Goal: Use online tool/utility: Utilize a website feature to perform a specific function

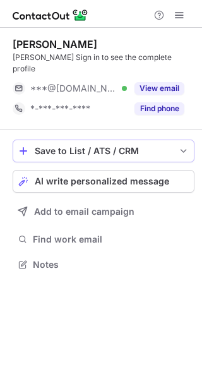
scroll to position [244, 202]
click at [132, 176] on span "AI write personalized message" at bounding box center [102, 181] width 135 height 10
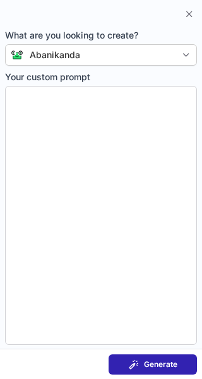
type textarea "**********"
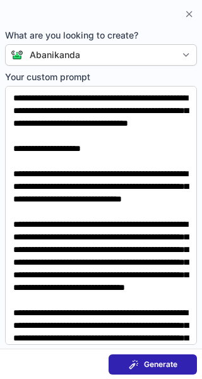
click at [160, 362] on span "Generate" at bounding box center [160, 364] width 33 height 10
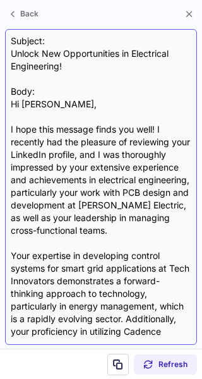
drag, startPoint x: 6, startPoint y: 28, endPoint x: 11, endPoint y: 38, distance: 10.7
click at [11, 38] on section "Subject: Unlock New Opportunities in Electrical Engineering! Body: Hi Harshith,…" at bounding box center [101, 186] width 202 height 323
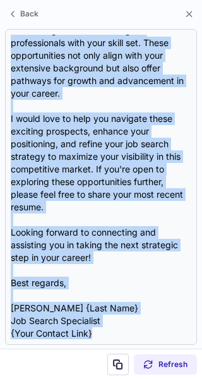
scroll to position [428, 0]
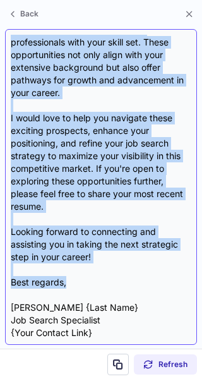
drag, startPoint x: 11, startPoint y: 38, endPoint x: 83, endPoint y: 281, distance: 253.4
click at [83, 281] on div "Subject: Unlock New Opportunities in Electrical Engineering! Body: Hi Harshith,…" at bounding box center [101, 187] width 181 height 304
copy div "Subject: Unlock New Opportunities in Electrical Engineering! Body: Hi Harshith,…"
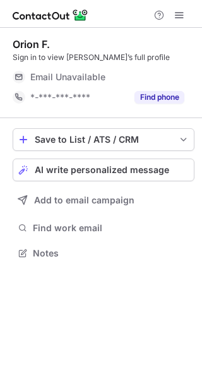
scroll to position [244, 202]
click at [103, 172] on span "AI write personalized message" at bounding box center [102, 170] width 135 height 10
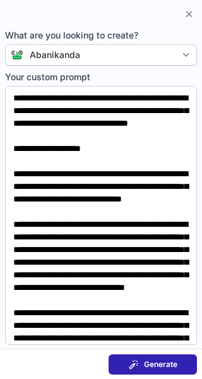
click at [125, 364] on button "Generate" at bounding box center [153, 364] width 88 height 20
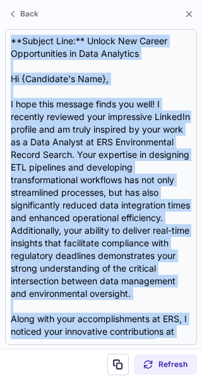
scroll to position [529, 0]
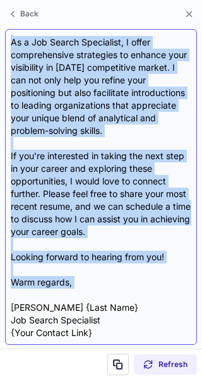
drag, startPoint x: 9, startPoint y: 34, endPoint x: 87, endPoint y: 289, distance: 266.6
click at [87, 289] on div "**Subject Line:** Unlock New Career Opportunities in Data Analytics Hi {Candida…" at bounding box center [101, 187] width 192 height 316
copy div "**Subject Line:** Unlock New Career Opportunities in Data Analytics Hi {Candida…"
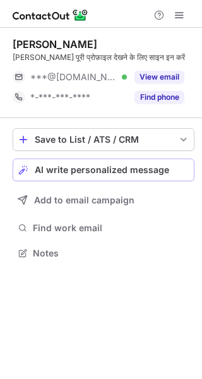
scroll to position [244, 202]
click at [93, 172] on span "AI write personalized message" at bounding box center [102, 170] width 135 height 10
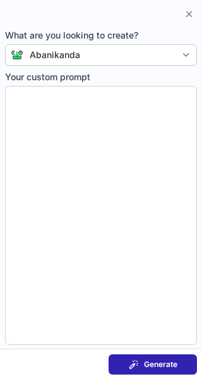
type textarea "**********"
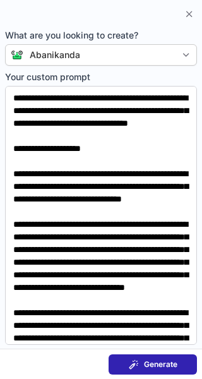
click at [160, 358] on button "Generate" at bounding box center [153, 364] width 88 height 20
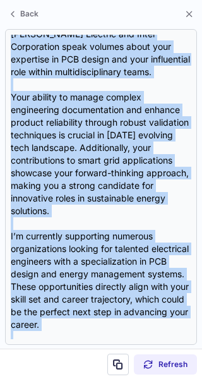
scroll to position [365, 0]
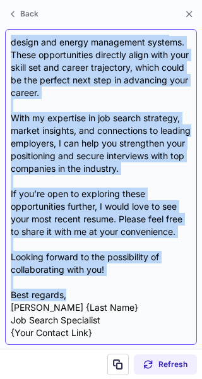
drag, startPoint x: 11, startPoint y: 33, endPoint x: 71, endPoint y: 296, distance: 269.5
click at [71, 296] on div "**Subject Line:** Unlock New Opportunities in Electrical Engineering! Hi Harshi…" at bounding box center [101, 187] width 192 height 316
copy div "**Subject Line:** Unlock New Opportunities in Electrical Engineering! Hi Harshi…"
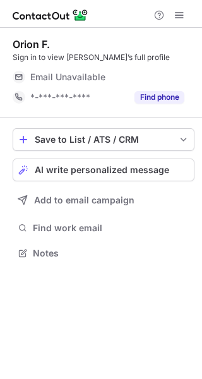
scroll to position [244, 202]
click at [73, 162] on button "AI write personalized message" at bounding box center [104, 170] width 182 height 23
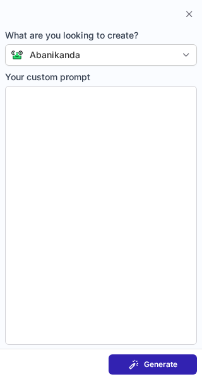
type textarea "**********"
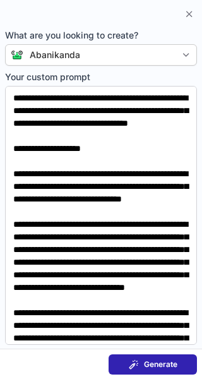
click at [143, 358] on button "Generate" at bounding box center [153, 364] width 88 height 20
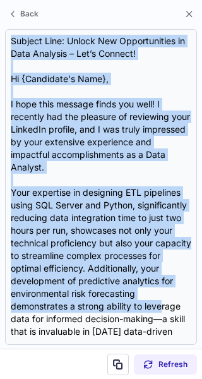
scroll to position [479, 0]
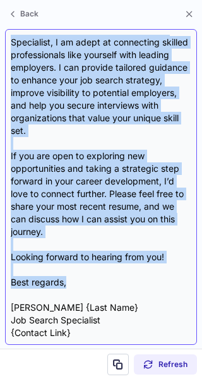
drag, startPoint x: 10, startPoint y: 34, endPoint x: 79, endPoint y: 284, distance: 258.8
click at [79, 284] on div "Subject Line: Unlock New Opportunities in Data Analysis – Let’s Connect! Hi {Ca…" at bounding box center [101, 187] width 192 height 316
copy div "Subject Line: Unlock New Opportunities in Data Analysis – Let’s Connect! Hi {Ca…"
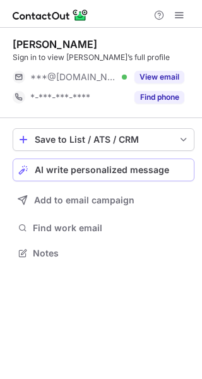
scroll to position [244, 202]
click at [76, 178] on button "AI write personalized message" at bounding box center [104, 170] width 182 height 23
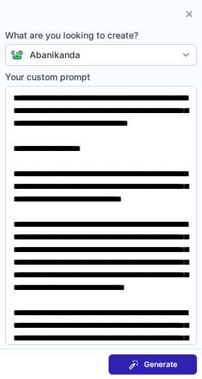
click at [140, 363] on div "Generate" at bounding box center [153, 364] width 49 height 10
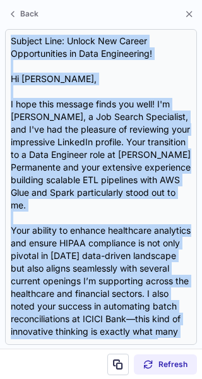
scroll to position [302, 0]
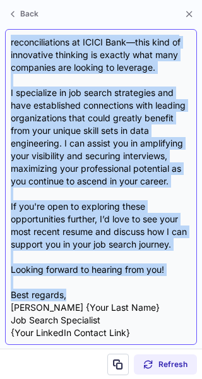
drag, startPoint x: 11, startPoint y: 35, endPoint x: 79, endPoint y: 298, distance: 271.5
click at [79, 298] on div "Subject Line: Unlock New Career Opportunities in Data Engineering! Hi Sowmika, …" at bounding box center [101, 187] width 181 height 304
copy div "Subject Line: Unlock New Career Opportunities in Data Engineering! Hi Sowmika, …"
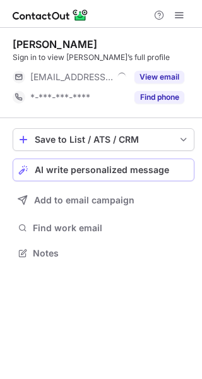
scroll to position [244, 202]
click at [128, 171] on span "AI write personalized message" at bounding box center [102, 170] width 135 height 10
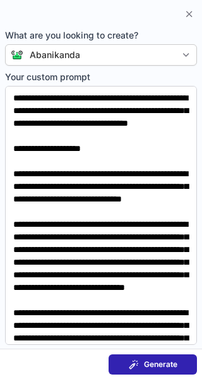
click at [148, 364] on span "Generate" at bounding box center [160, 364] width 33 height 10
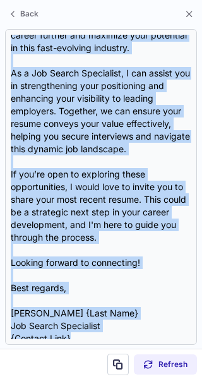
scroll to position [454, 0]
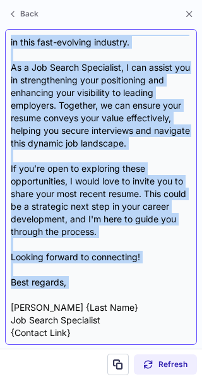
drag, startPoint x: 9, startPoint y: 33, endPoint x: 63, endPoint y: 294, distance: 265.8
click at [63, 294] on div "Subject: Unlock Your Next Career Opportunity in Electrical Engineering Body: Hi…" at bounding box center [101, 187] width 192 height 316
copy div "Loremip: Dolors Amet Cons Adipis Elitseddoei te Incididunt Utlaboreetd Magn: Al…"
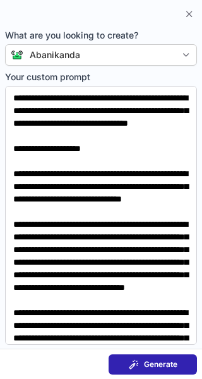
click at [153, 362] on span "Generate" at bounding box center [160, 364] width 33 height 10
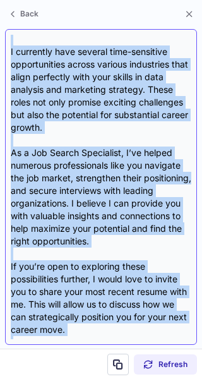
scroll to position [517, 0]
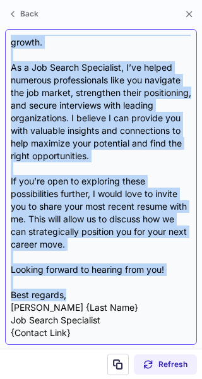
drag, startPoint x: 11, startPoint y: 36, endPoint x: 87, endPoint y: 293, distance: 268.0
click at [87, 293] on div "**Subject Line:** Unlock New Career Opportunities with Your Expertise, Akshaya!…" at bounding box center [101, 187] width 181 height 304
copy div "**Subject Line:** Unlock New Career Opportunities with Your Expertise, Akshaya!…"
